Goal: Information Seeking & Learning: Find specific page/section

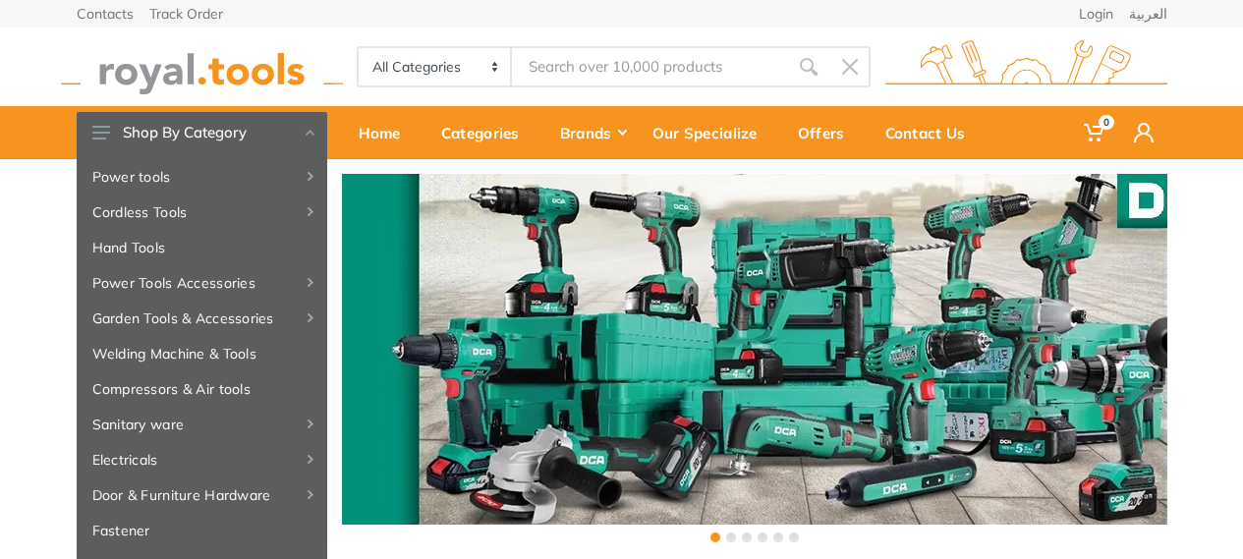
click at [1153, 19] on link "العربية" at bounding box center [1148, 14] width 38 height 14
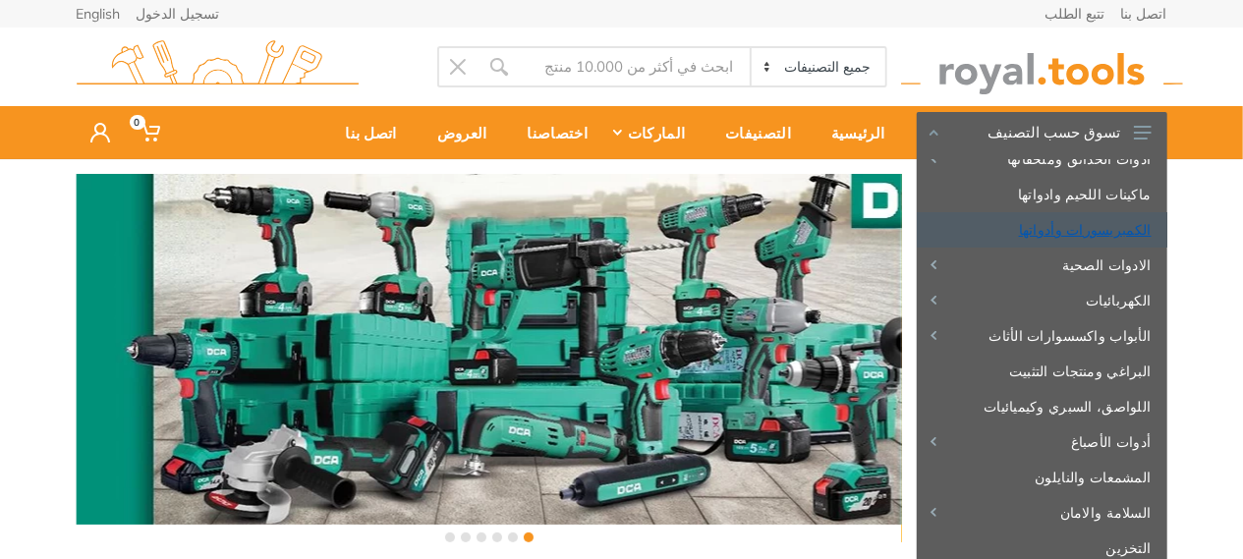
scroll to position [212, 0]
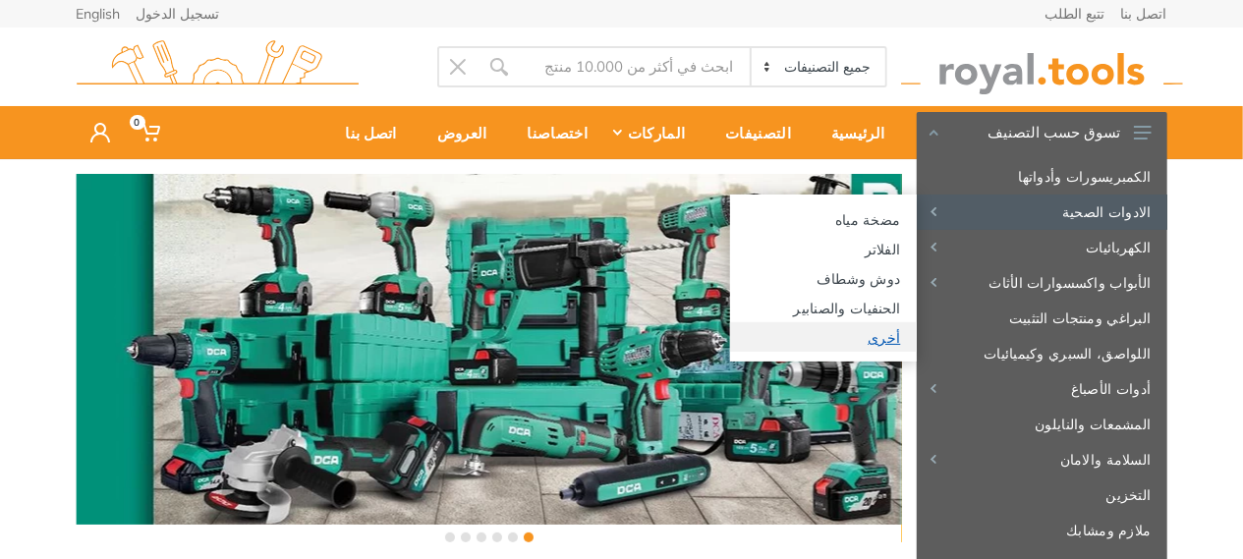
click at [802, 343] on link "أخرى" at bounding box center [823, 336] width 187 height 29
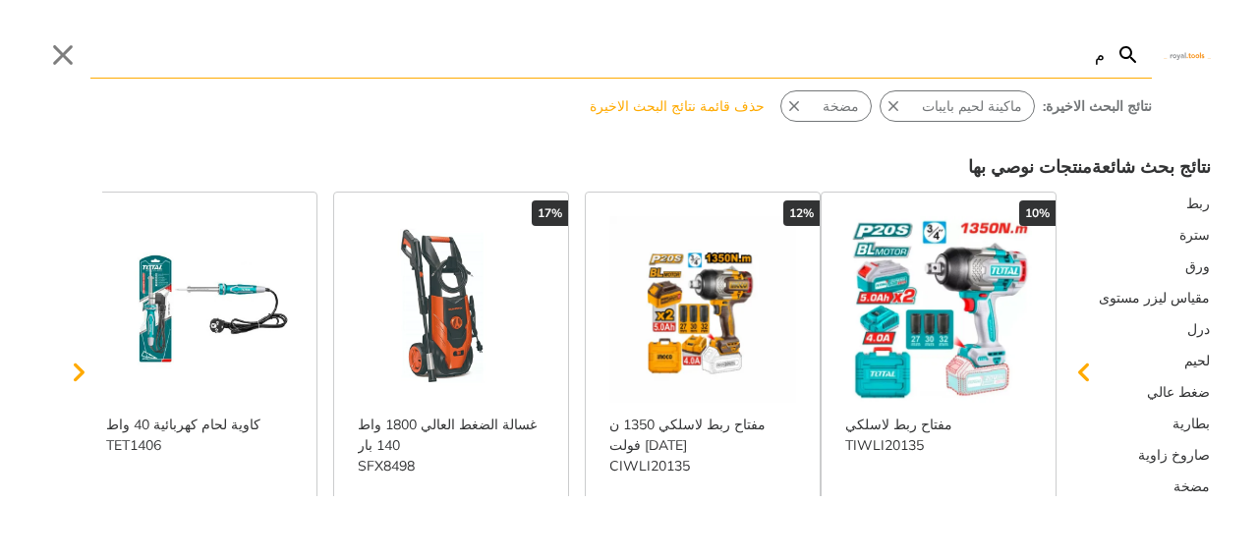
type input "م"
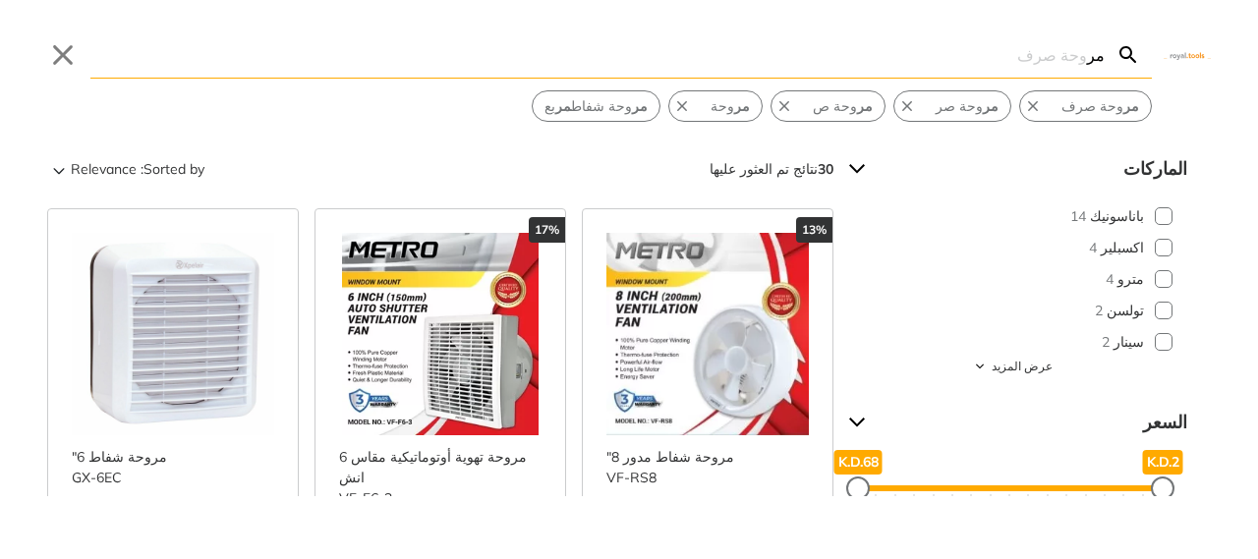
type input "م"
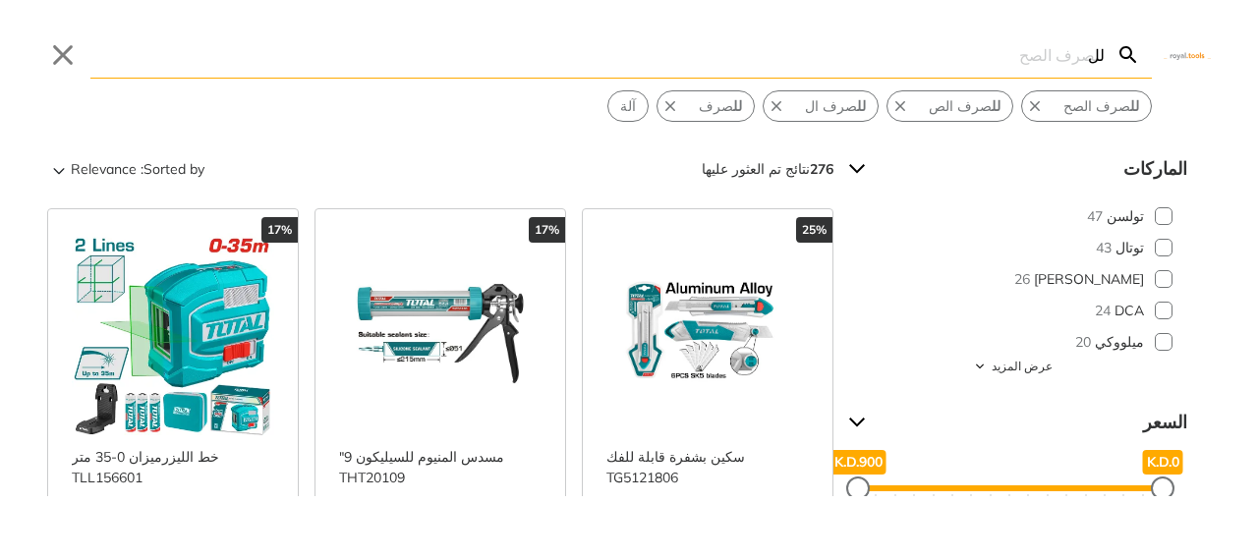
type input "ل"
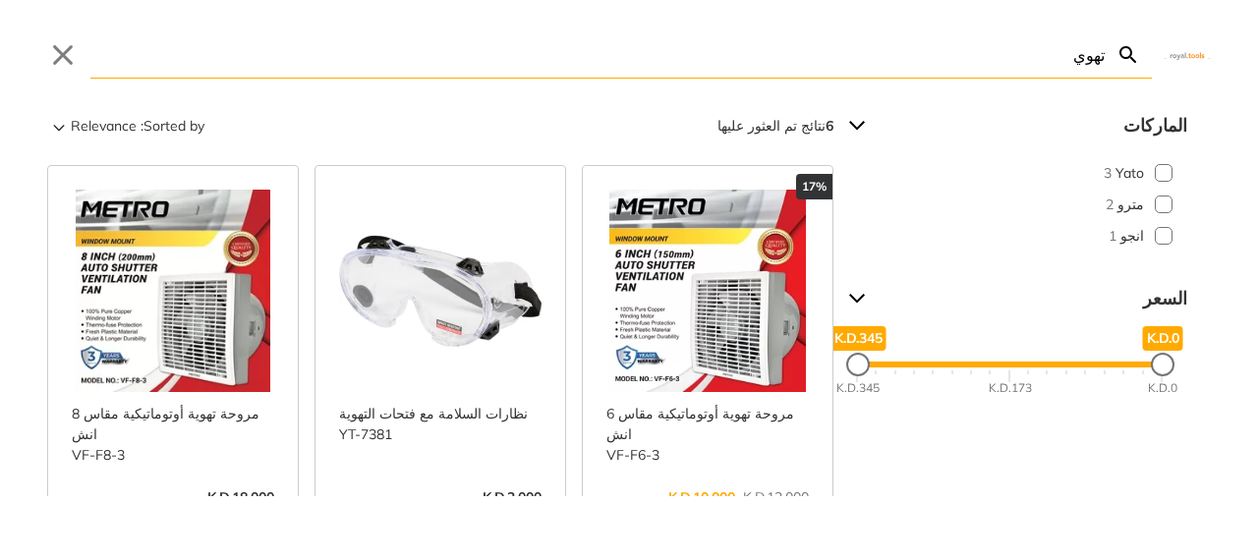
type input "[DEMOGRAPHIC_DATA]"
